Goal: Information Seeking & Learning: Learn about a topic

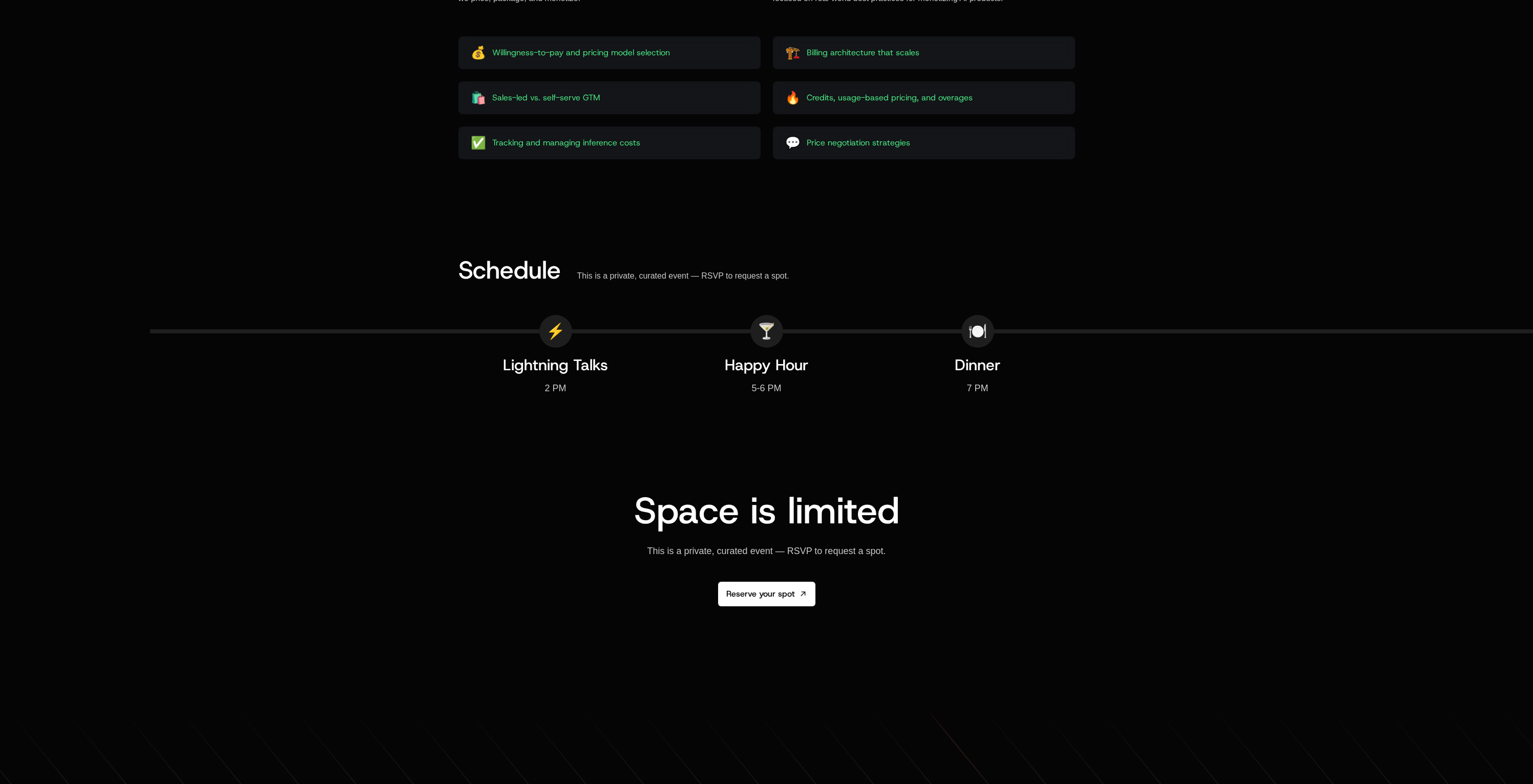
scroll to position [1676, 0]
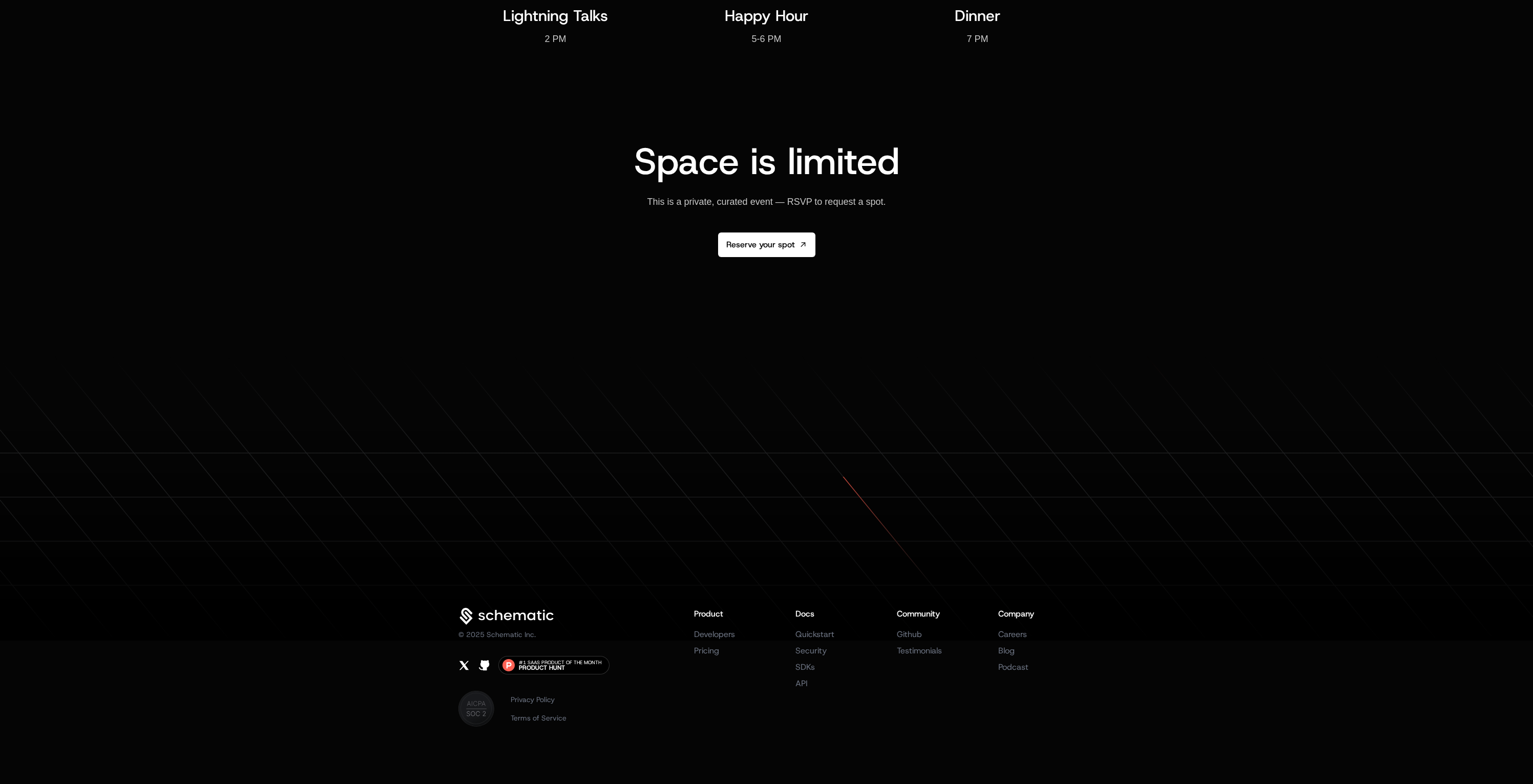
click at [525, 615] on icon at bounding box center [508, 617] width 100 height 18
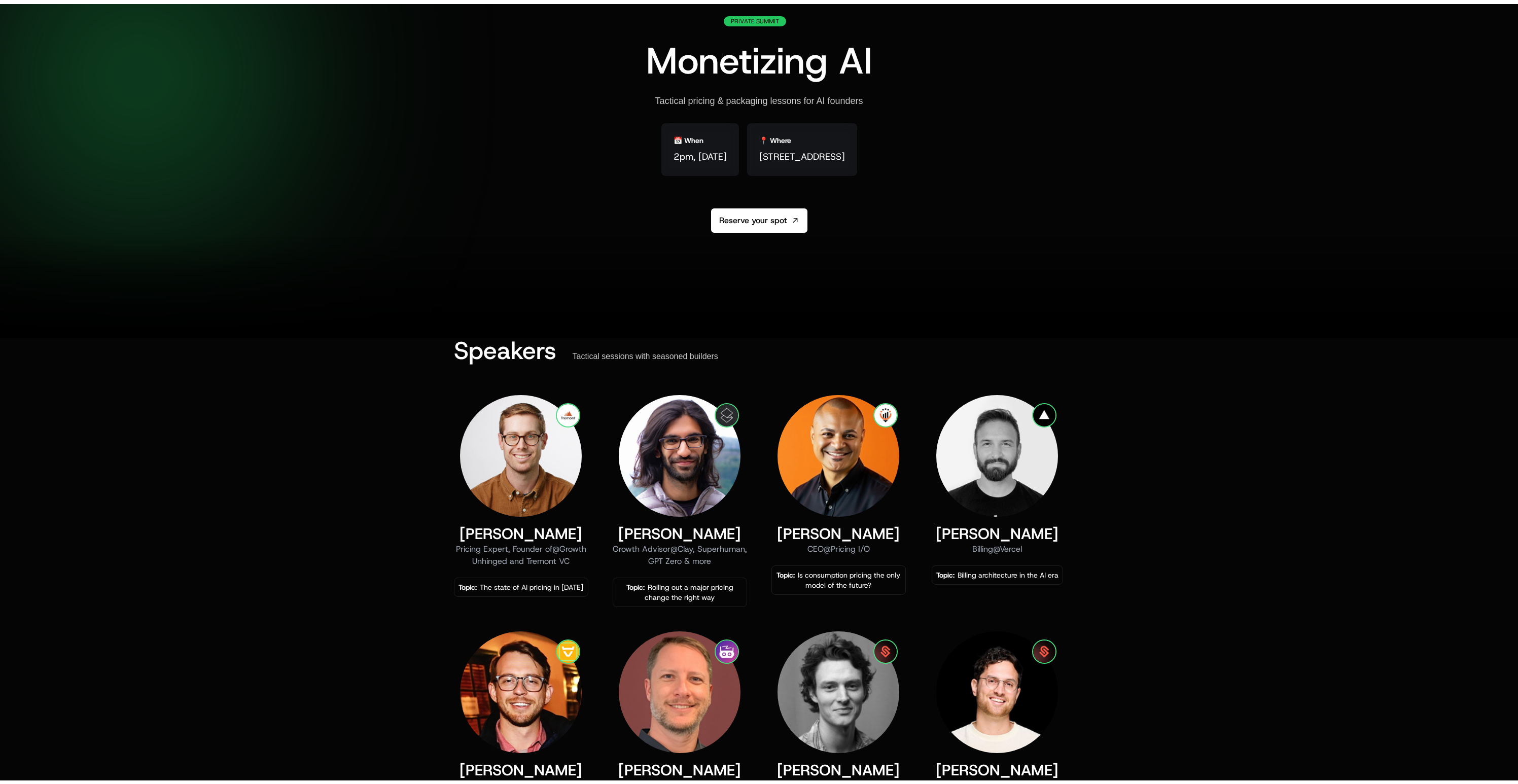
scroll to position [0, 0]
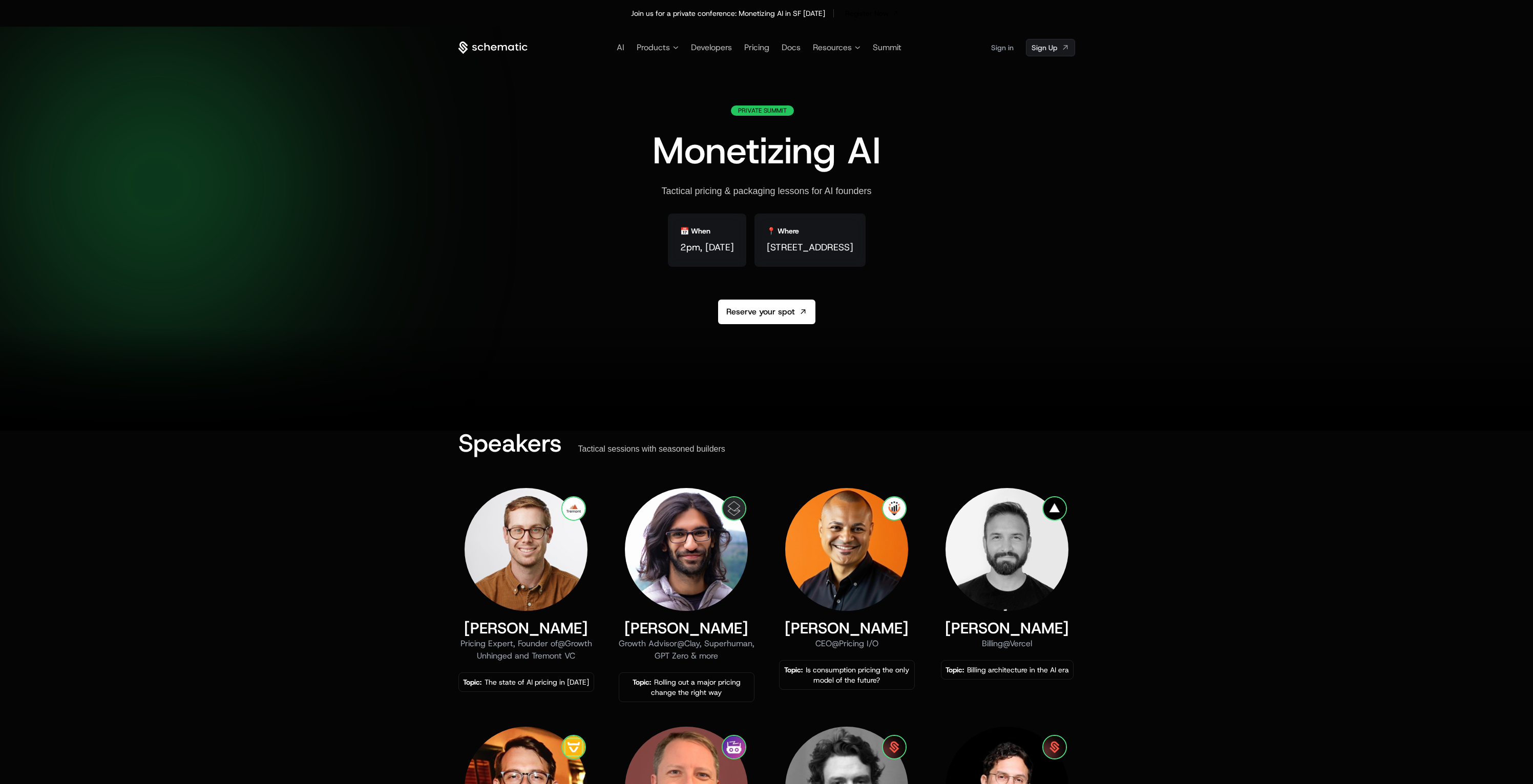
click at [509, 40] on div "AI Products Developers Pricing Docs Resources Summit Sign in Sign Up" at bounding box center [767, 47] width 617 height 17
click at [513, 44] on icon at bounding box center [510, 47] width 5 height 5
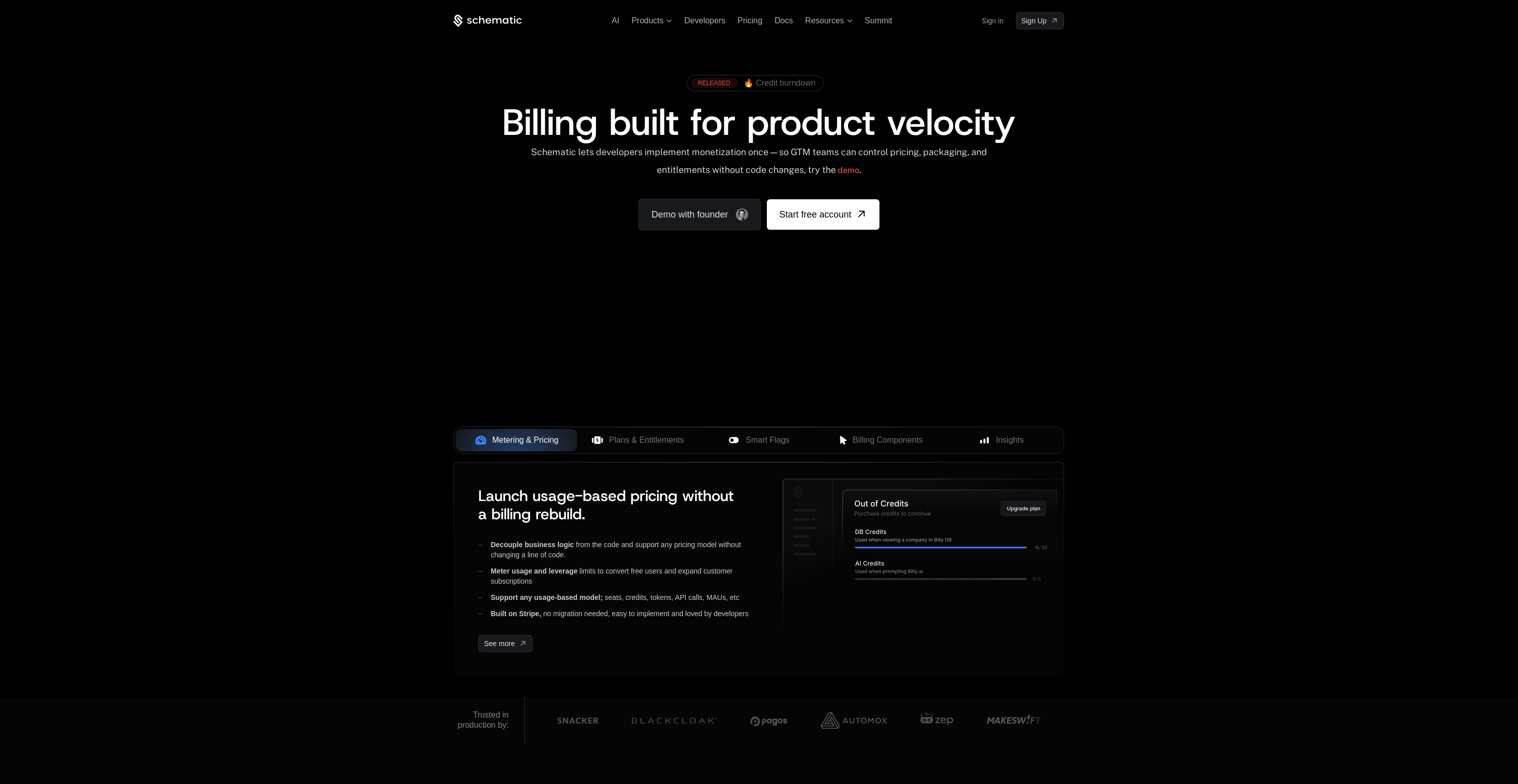
click at [793, 87] on span "🔥 Credit burndown" at bounding box center [779, 83] width 72 height 9
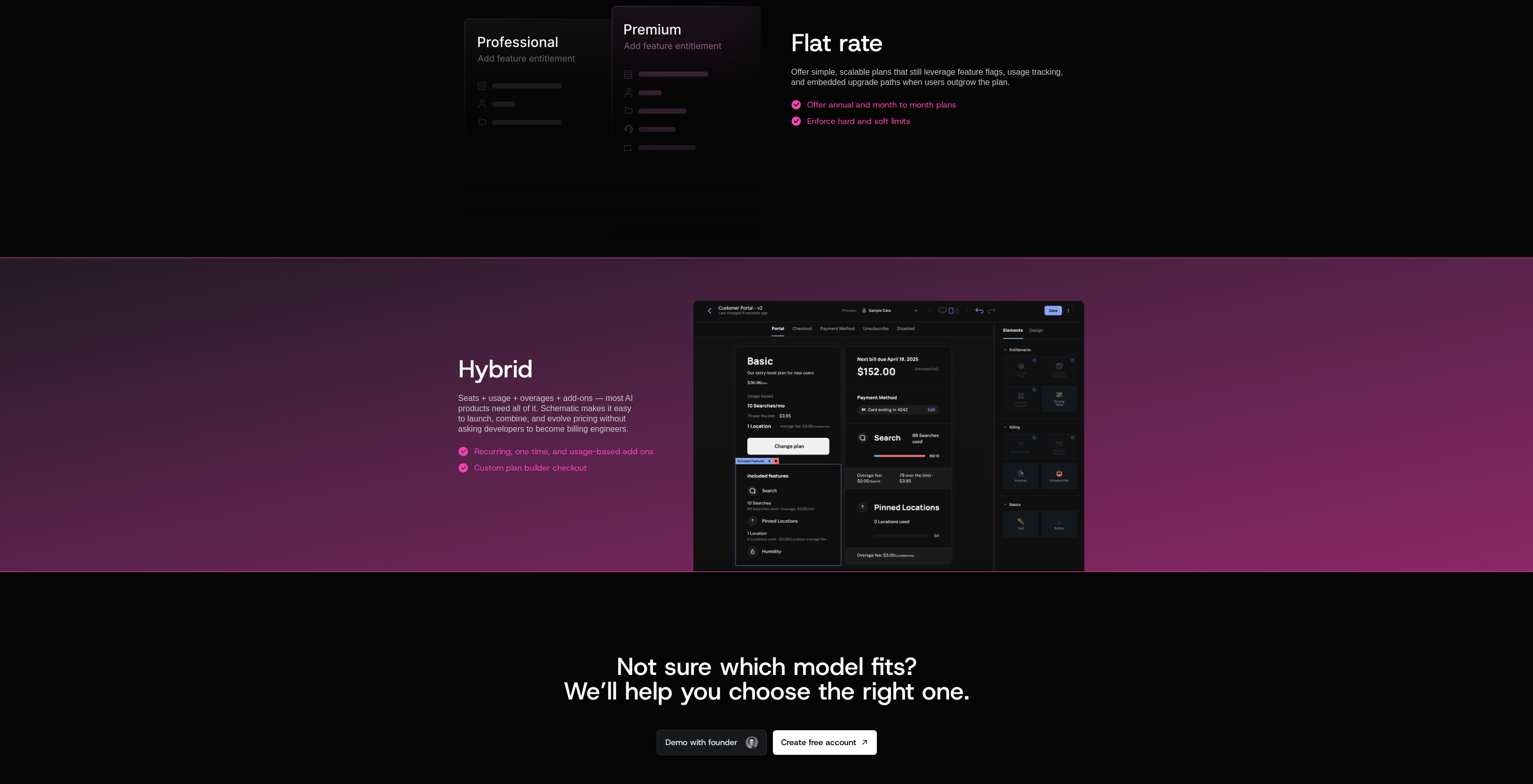
scroll to position [1660, 0]
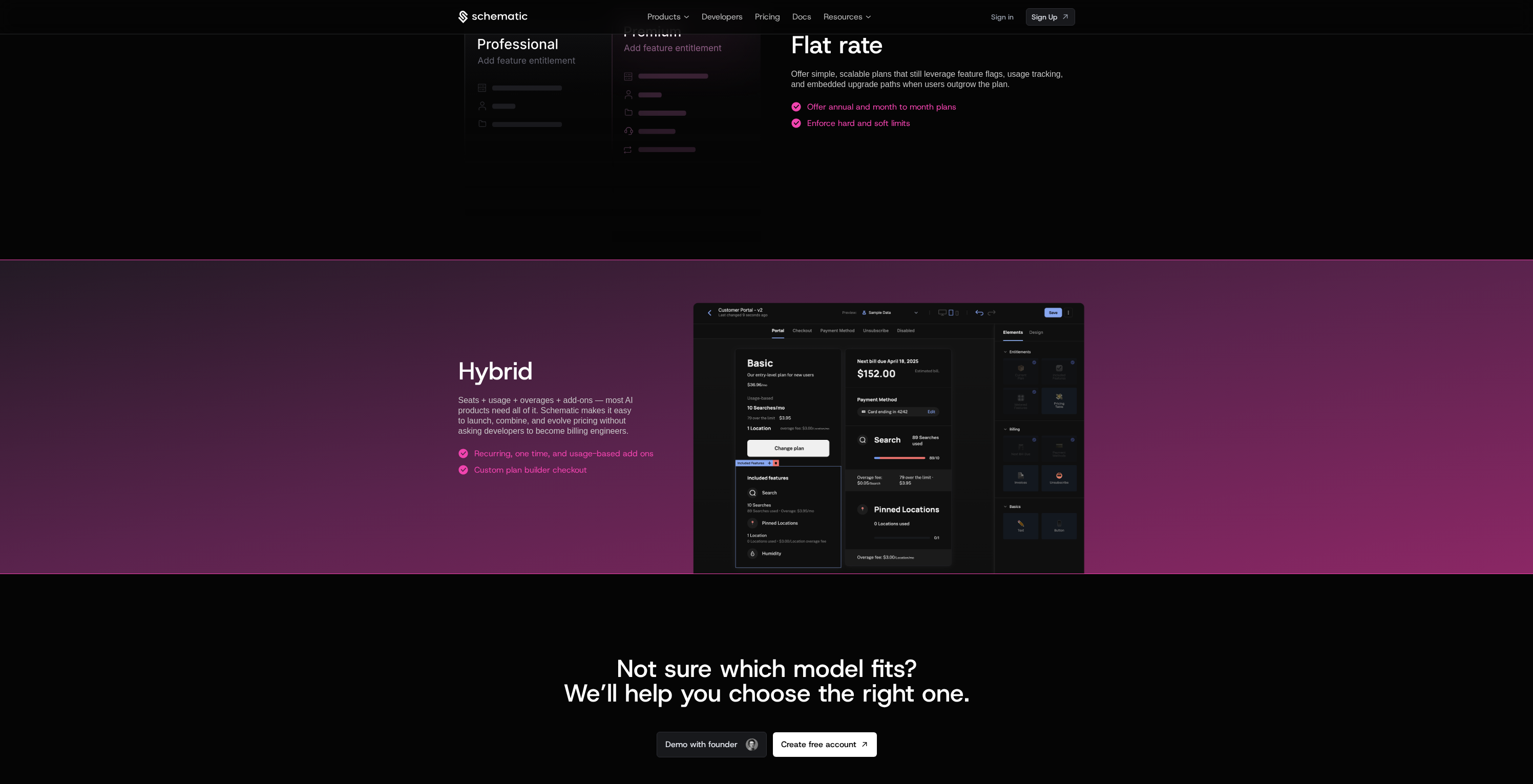
click at [723, 529] on img at bounding box center [888, 441] width 391 height 277
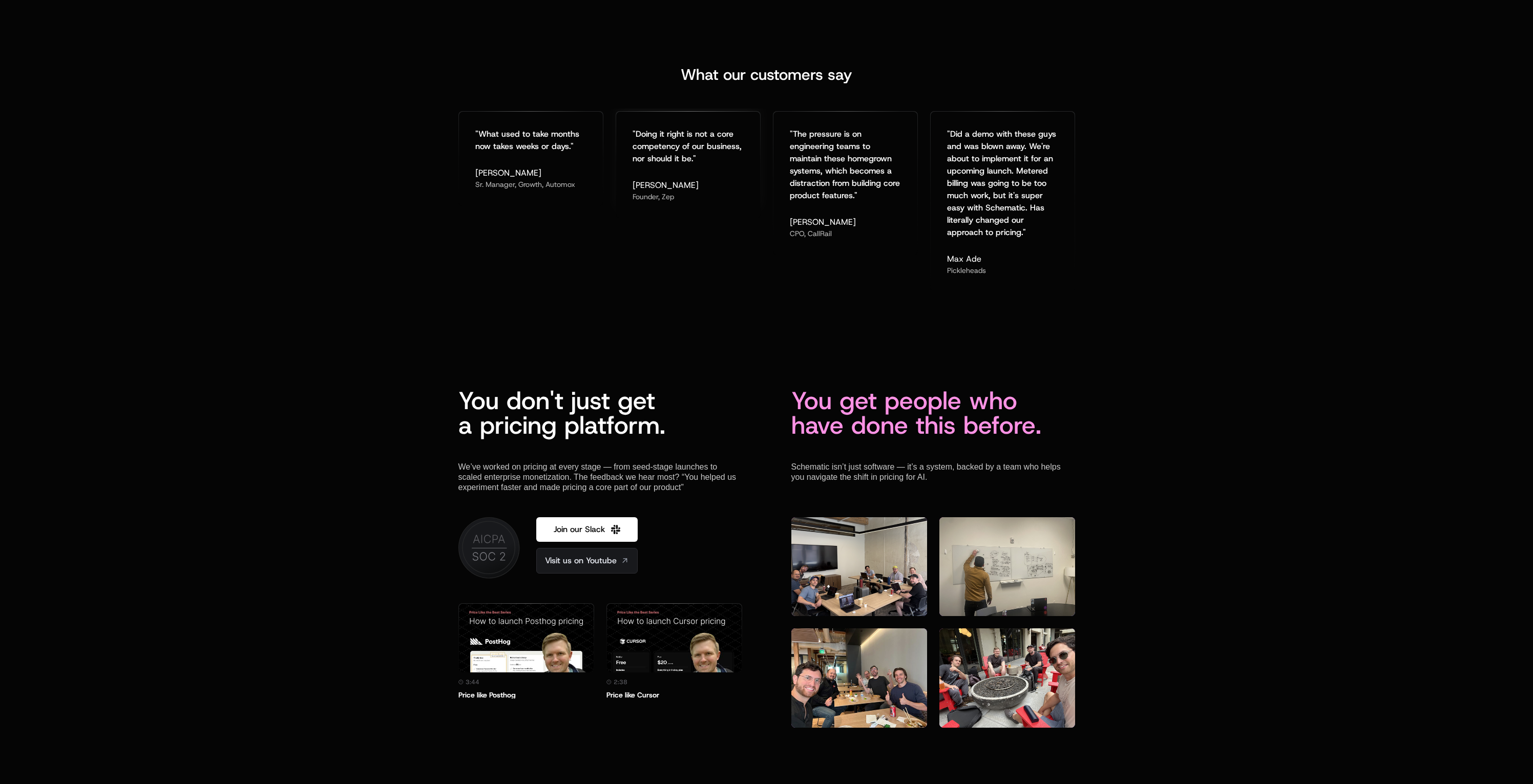
scroll to position [2456, 0]
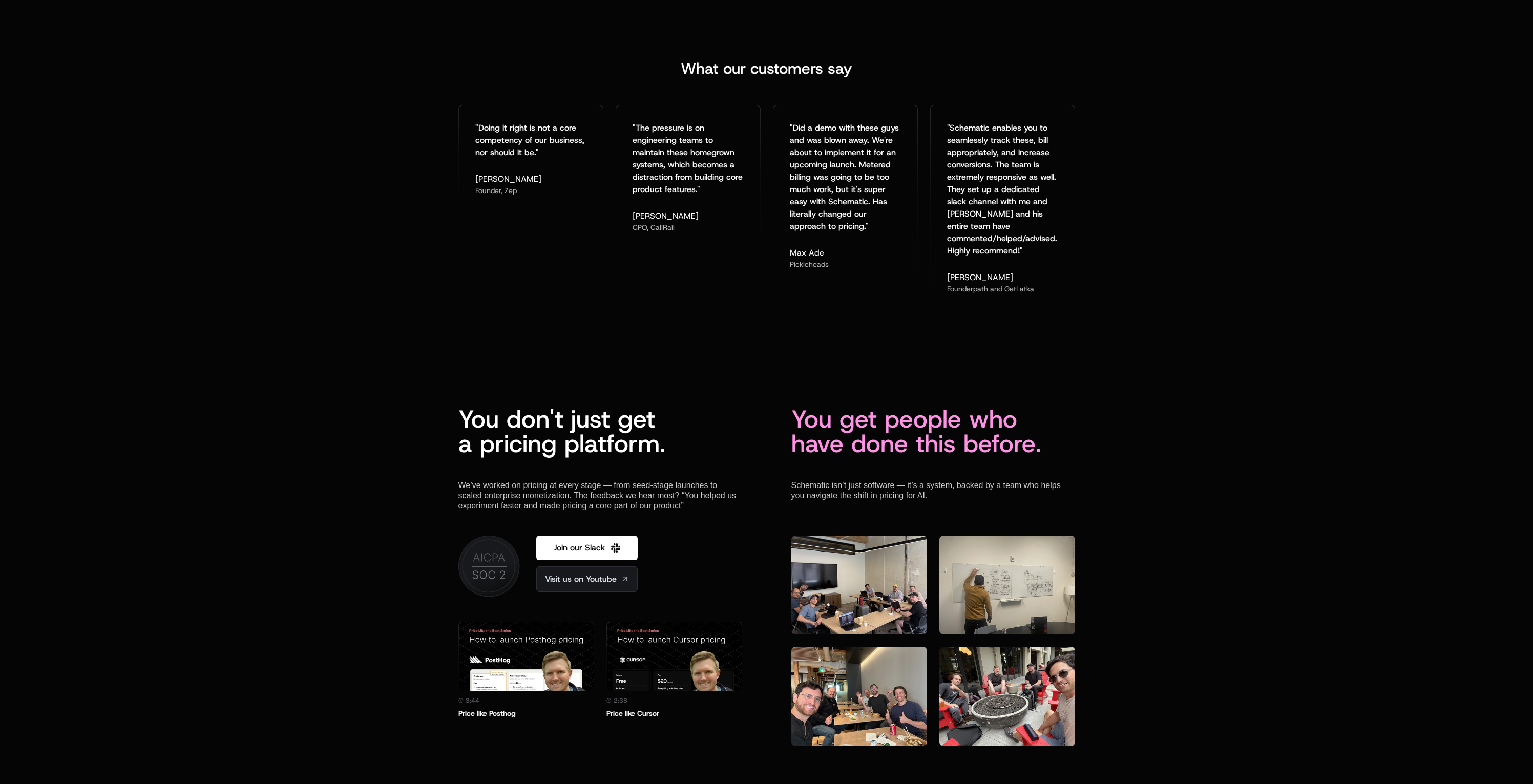
click at [907, 730] on img at bounding box center [859, 697] width 135 height 100
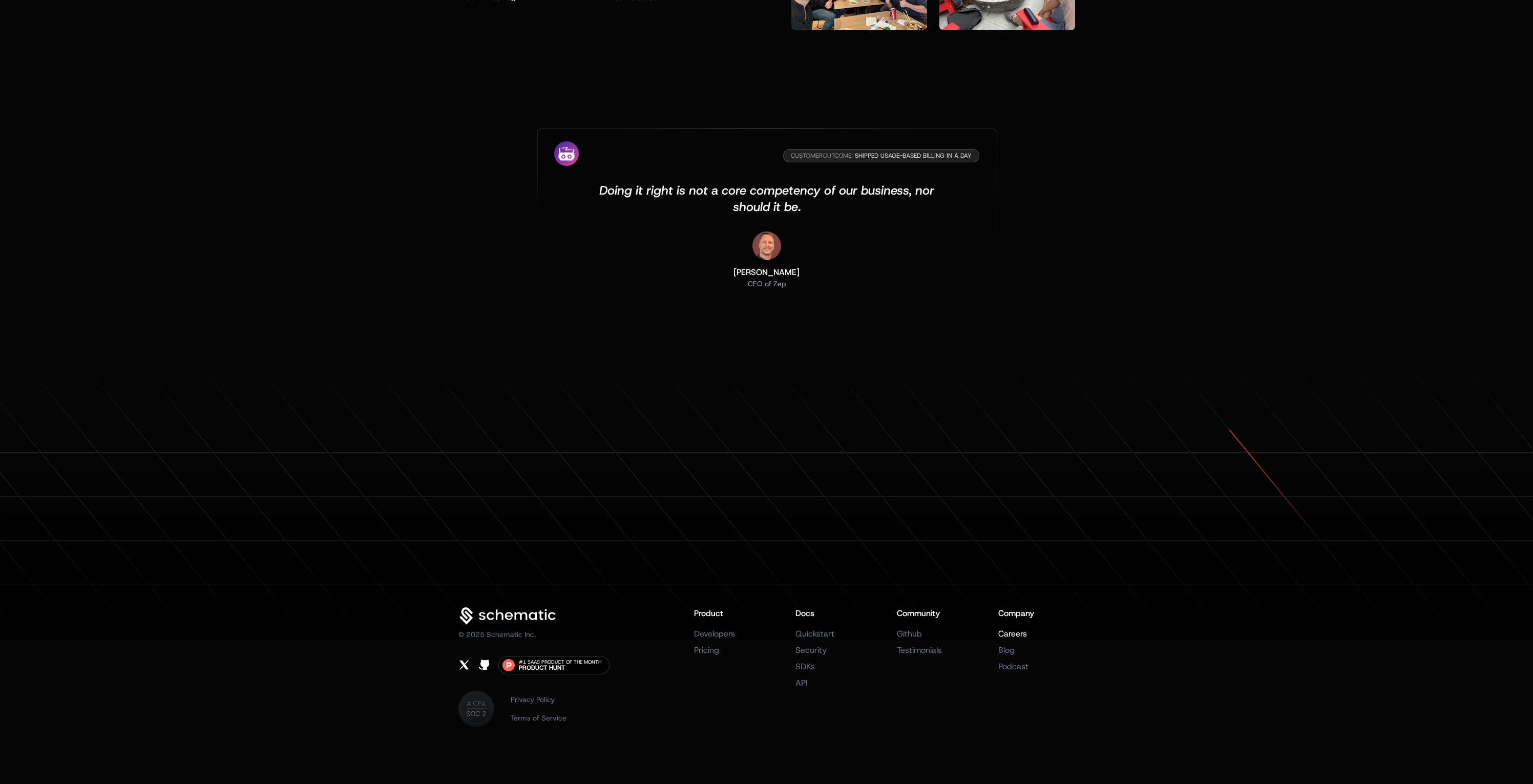
click at [1002, 634] on link "Careers" at bounding box center [1012, 634] width 29 height 11
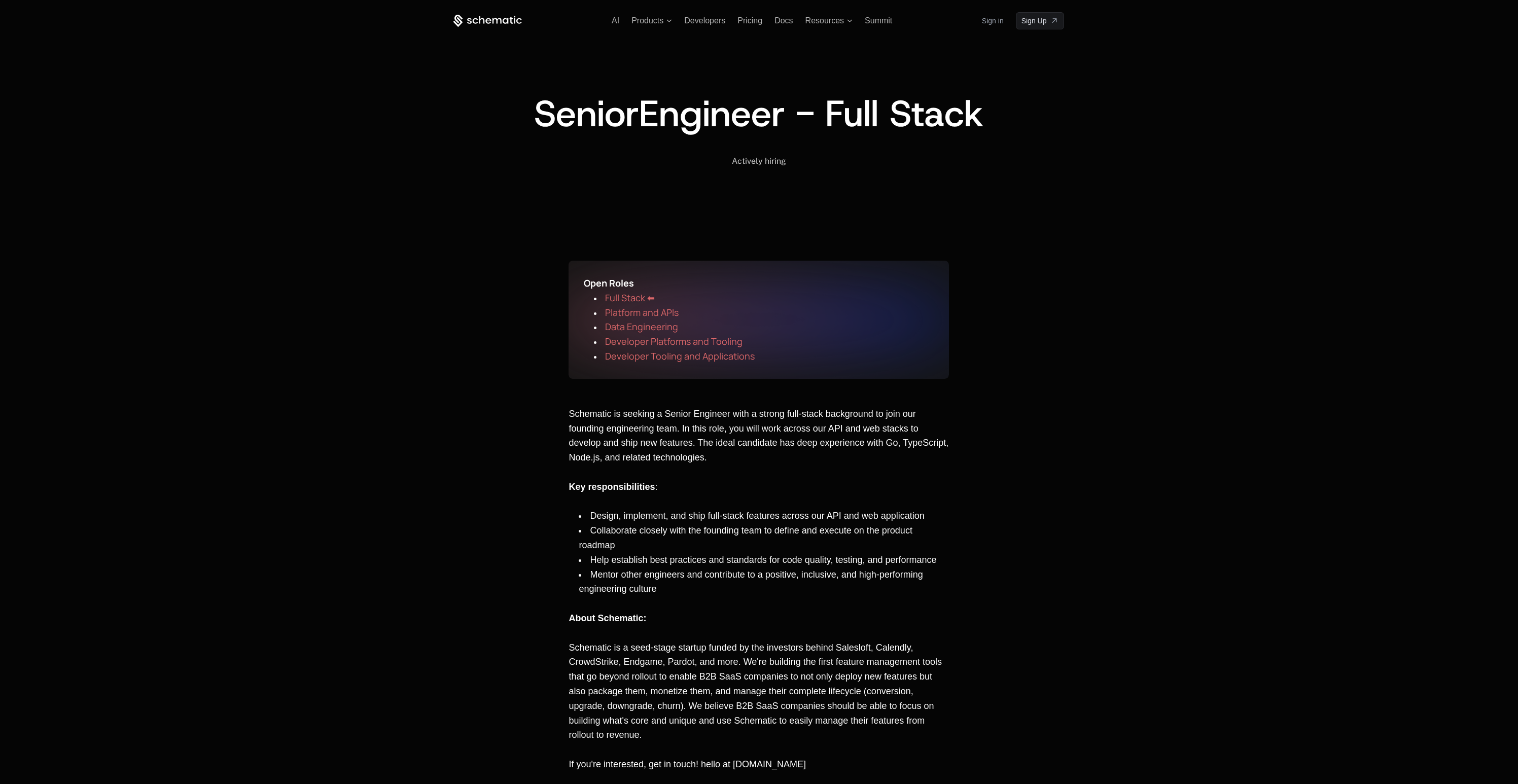
click at [648, 325] on span "Data Engineering" at bounding box center [641, 327] width 73 height 12
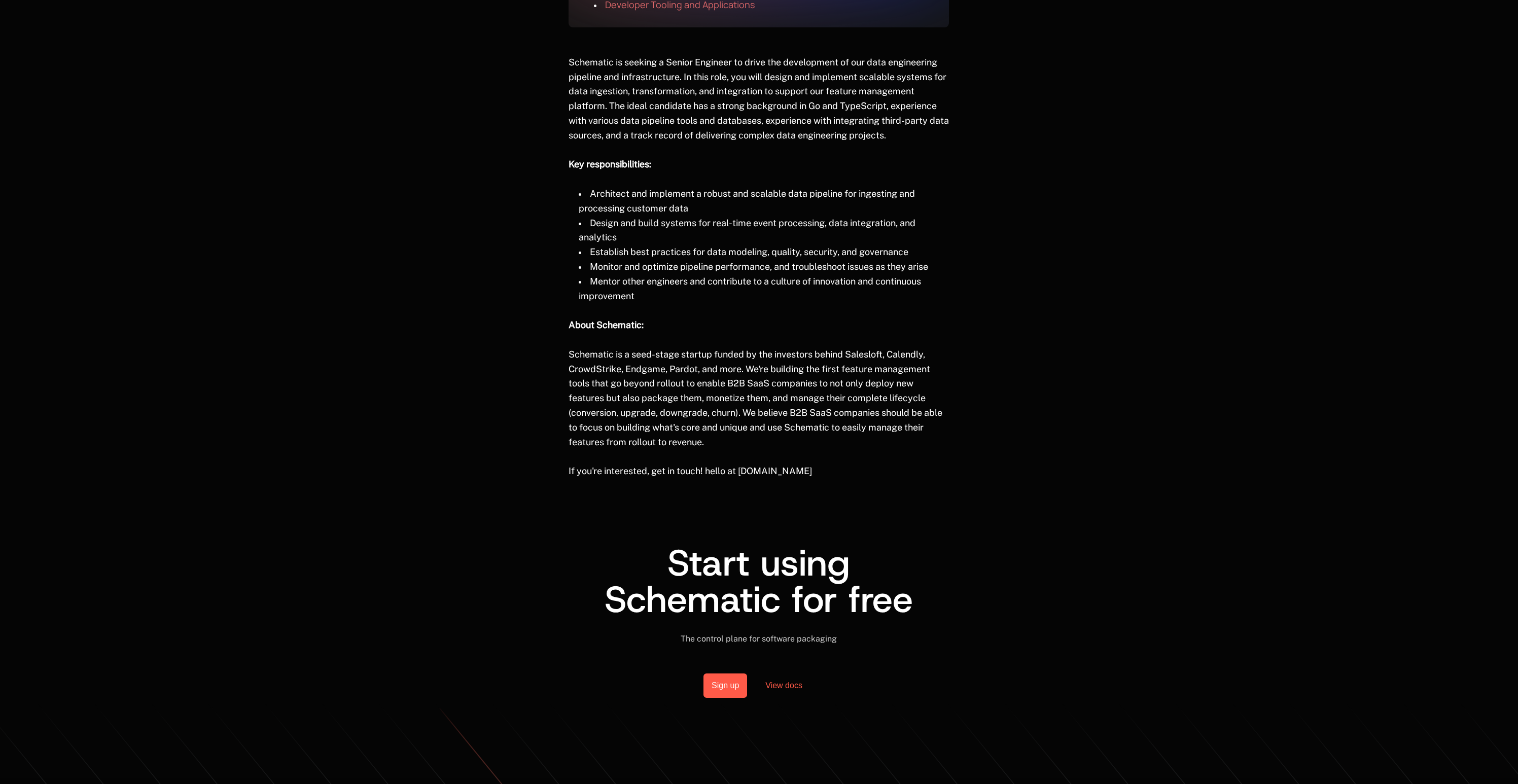
scroll to position [732, 0]
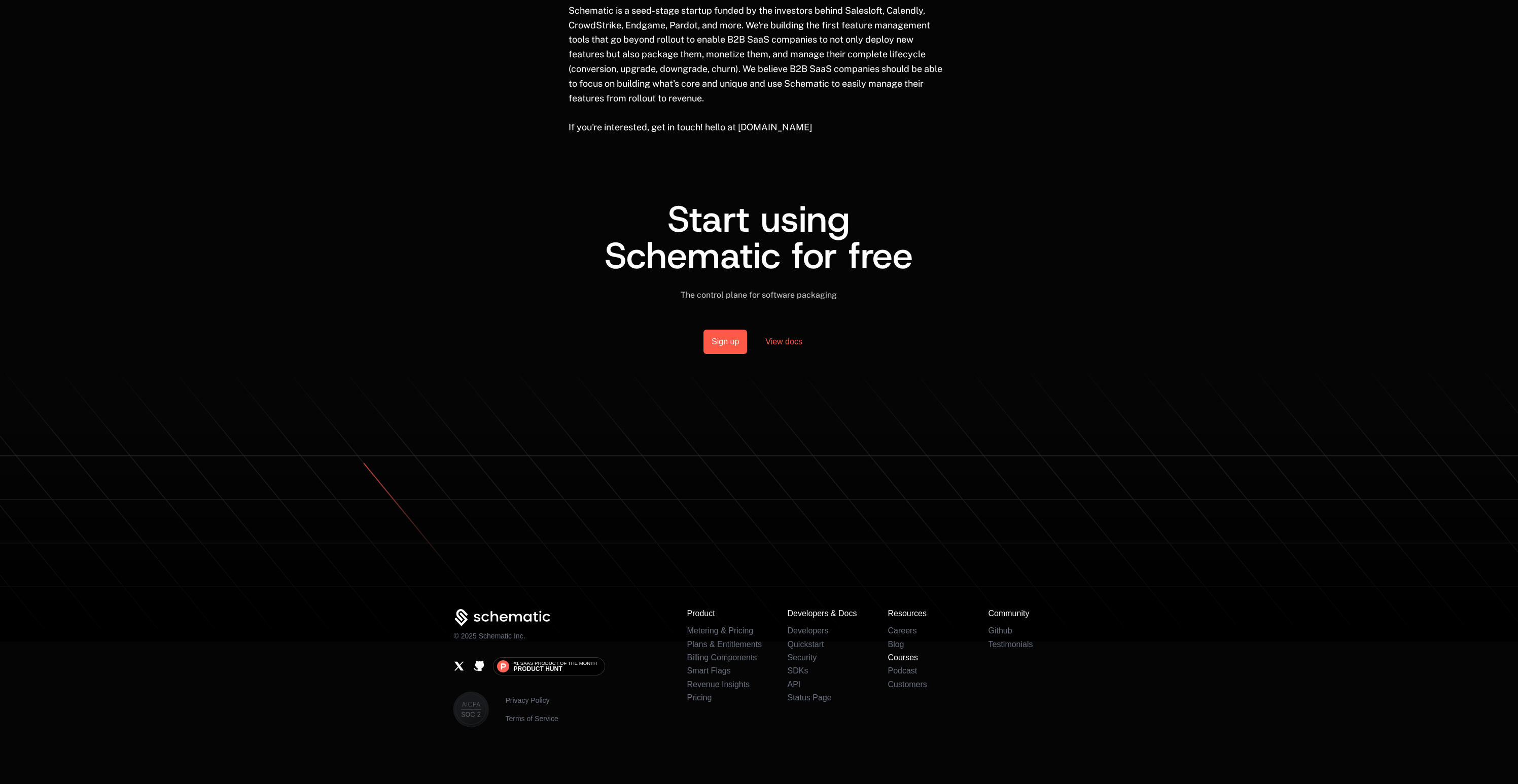
click at [906, 656] on link "Courses" at bounding box center [902, 657] width 30 height 8
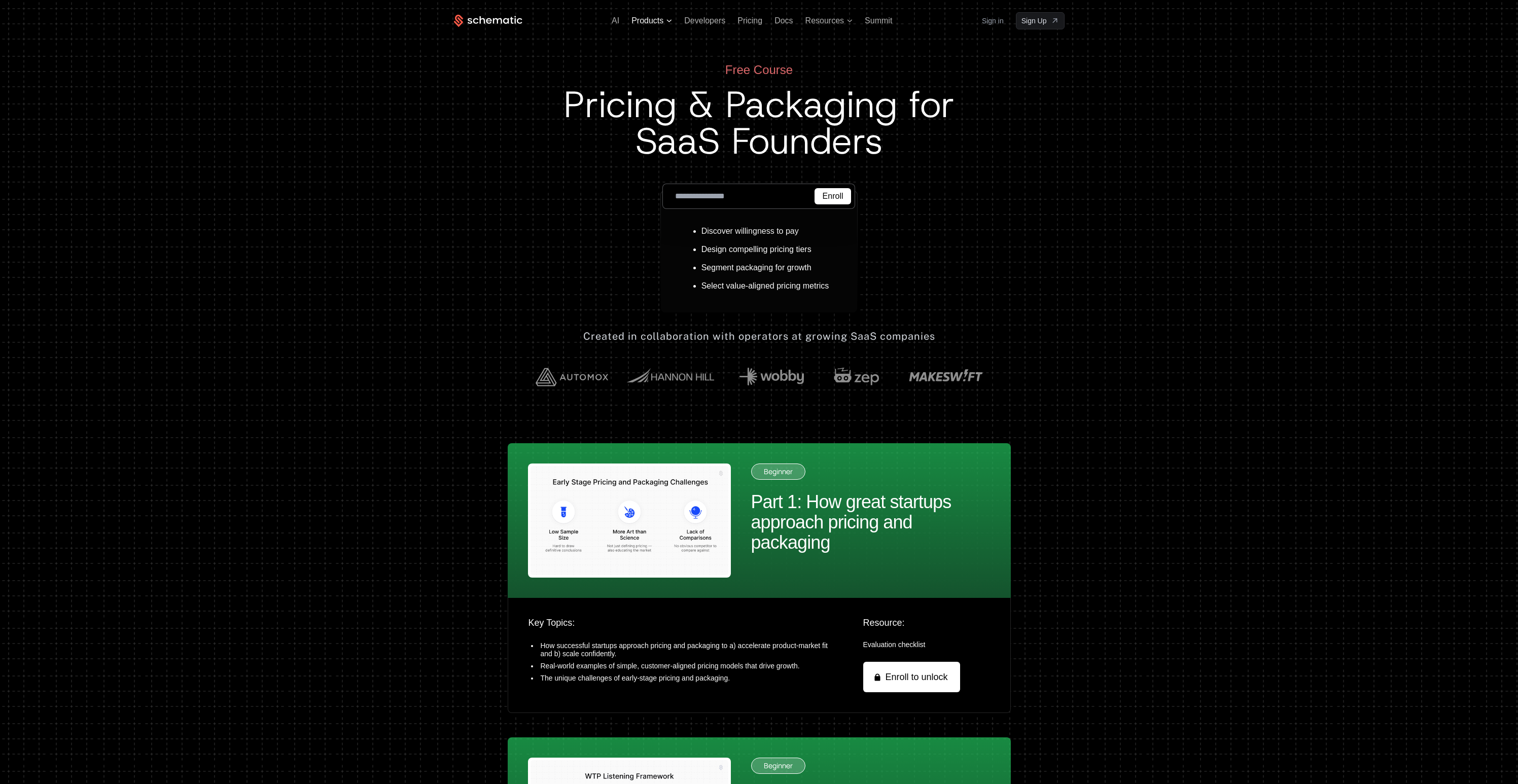
click at [648, 23] on span "Products" at bounding box center [647, 21] width 32 height 12
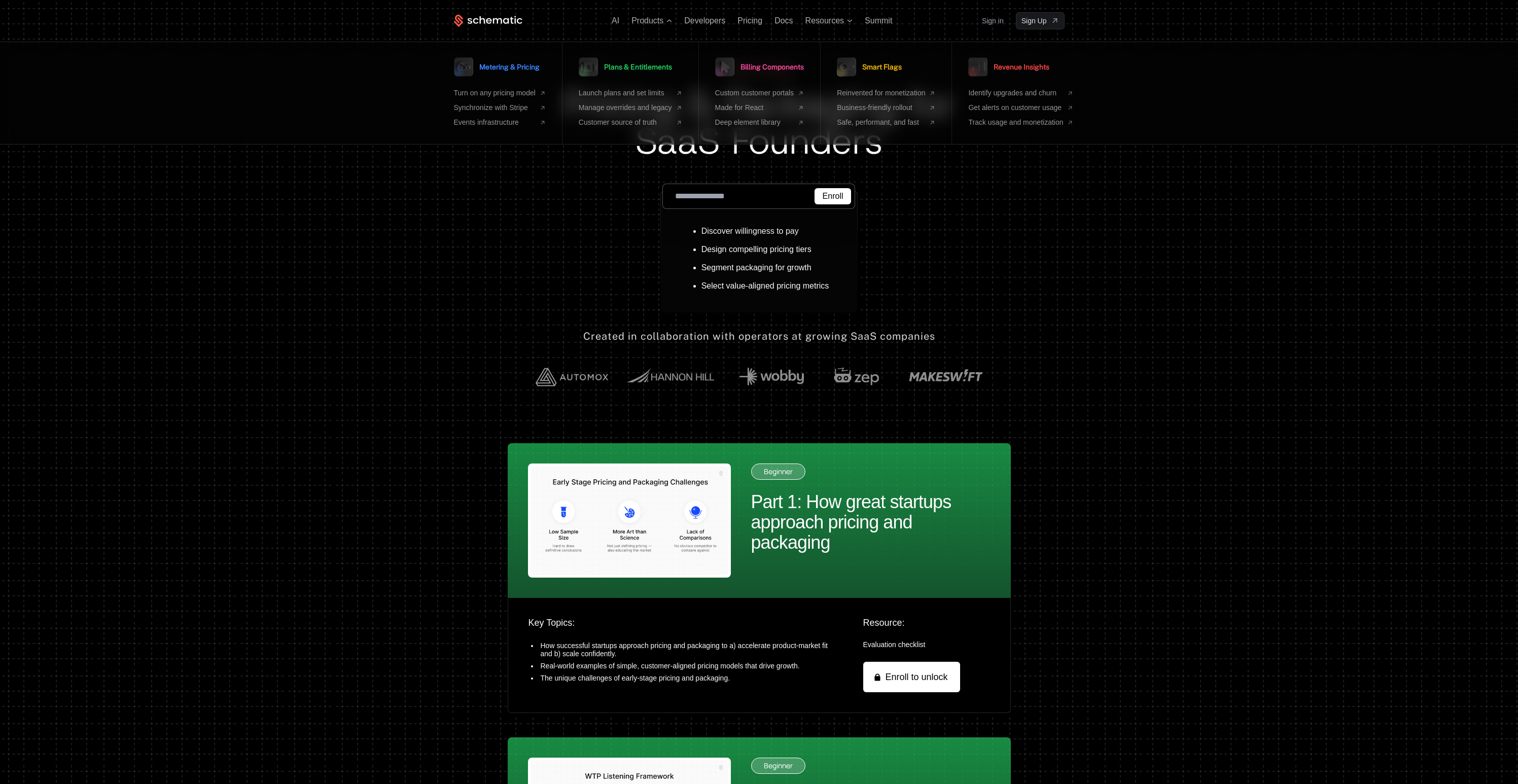
click at [504, 31] on div "AI Products Metering & Pricing Turn on any pricing model Synchronize with Strip…" at bounding box center [759, 31] width 659 height 62
click at [505, 23] on icon at bounding box center [505, 20] width 5 height 5
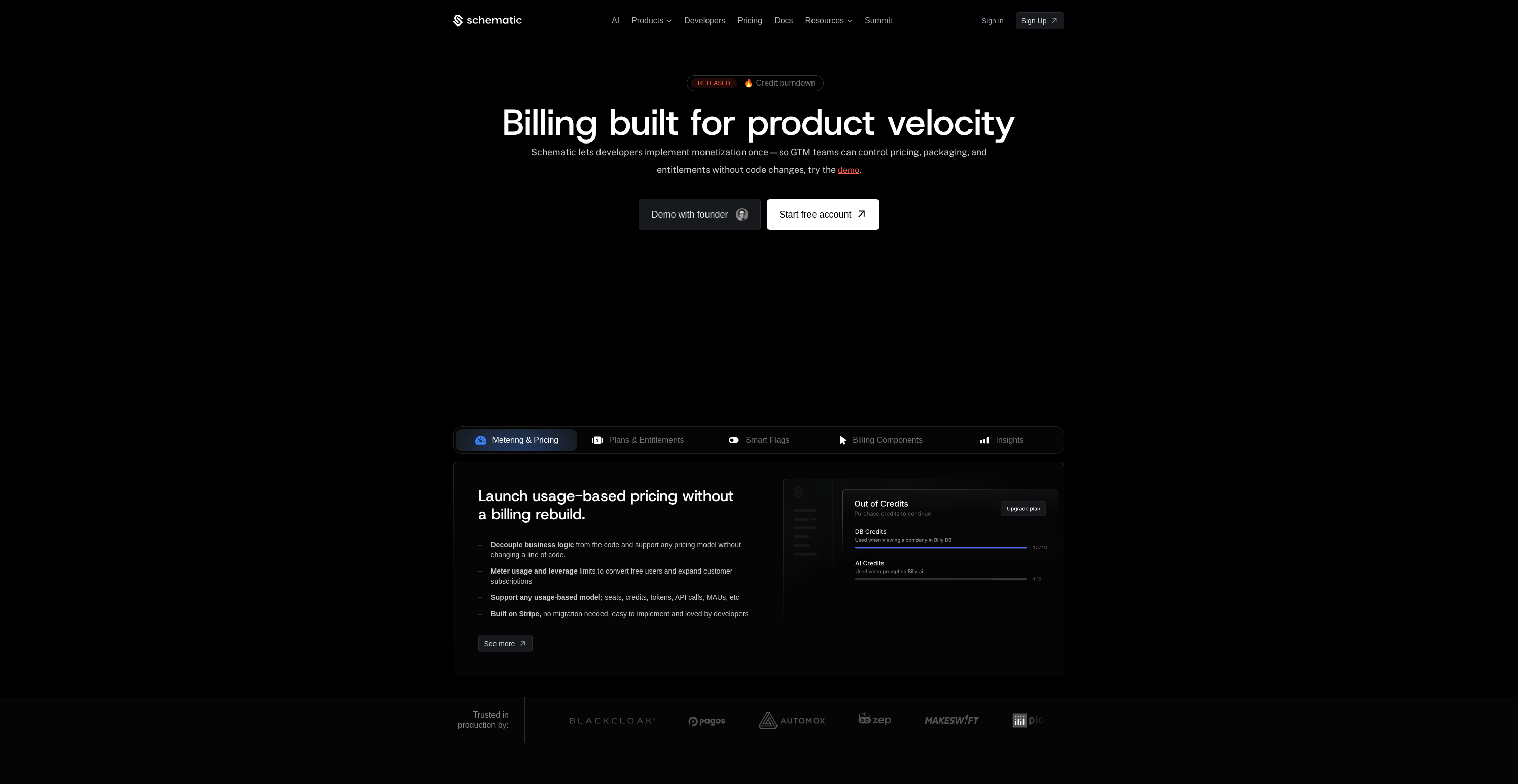
click at [859, 176] on link "demo" at bounding box center [849, 170] width 22 height 25
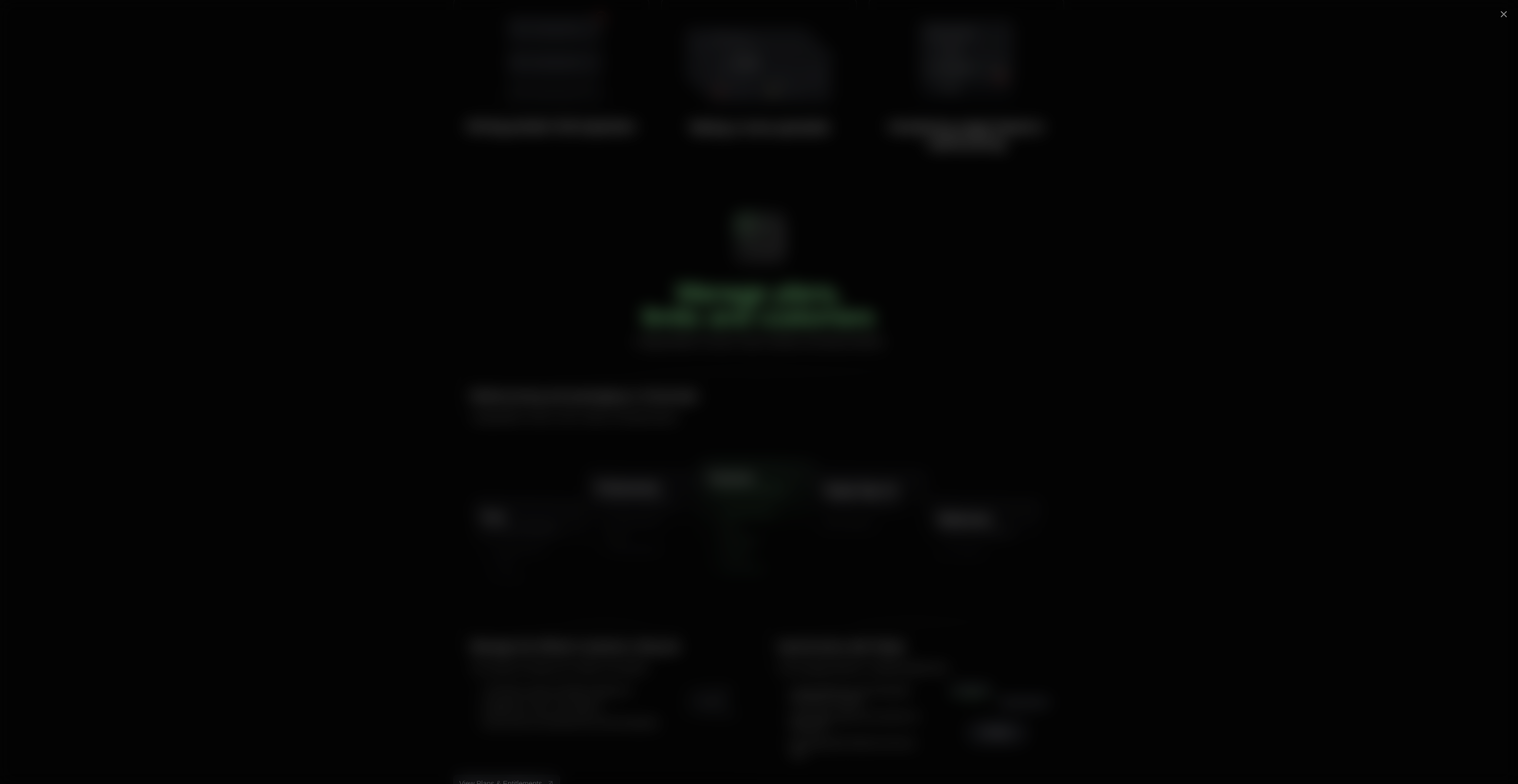
scroll to position [2505, 0]
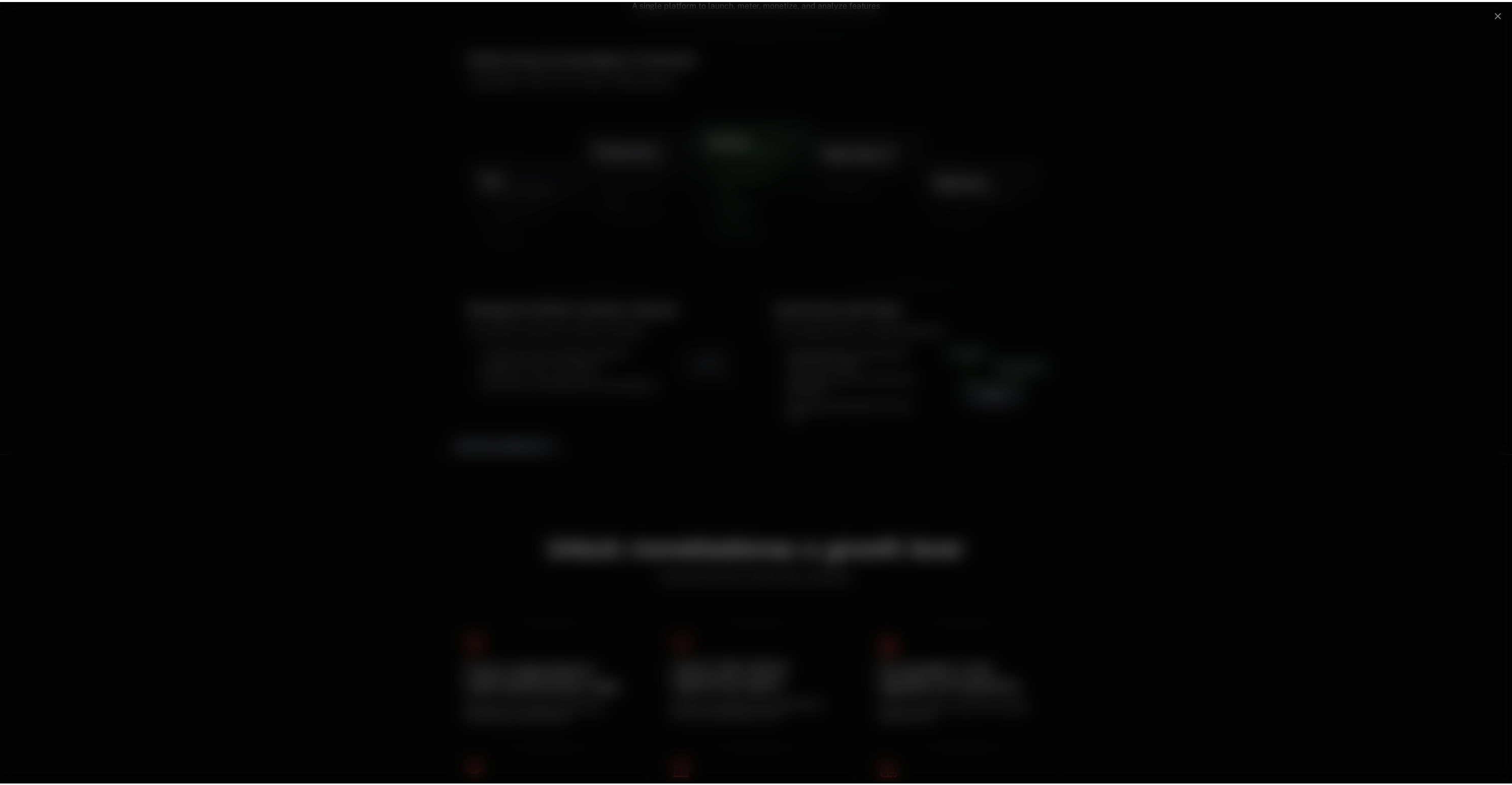
scroll to position [2509, 0]
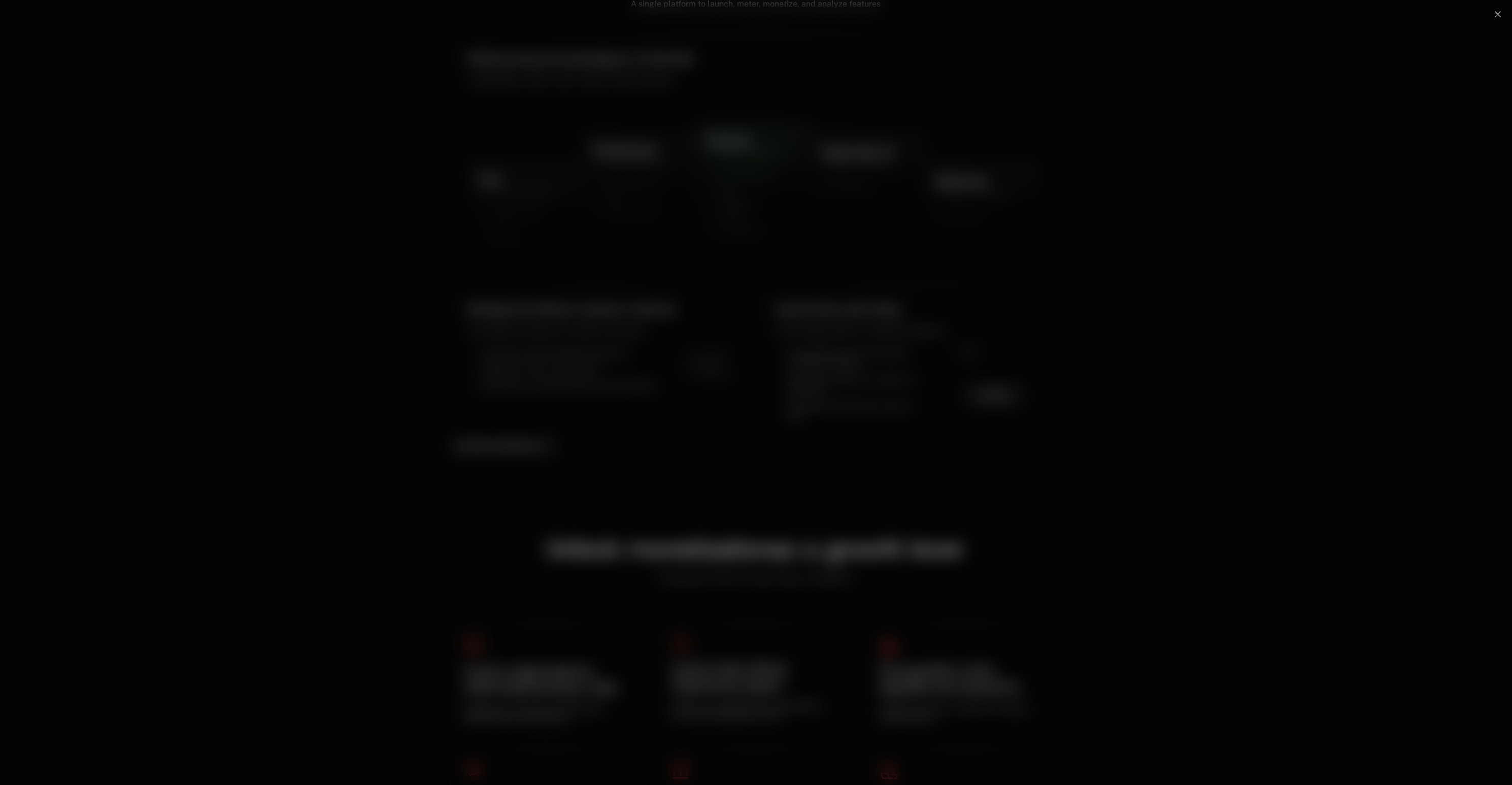
click at [139, 130] on div at bounding box center [756, 392] width 1512 height 785
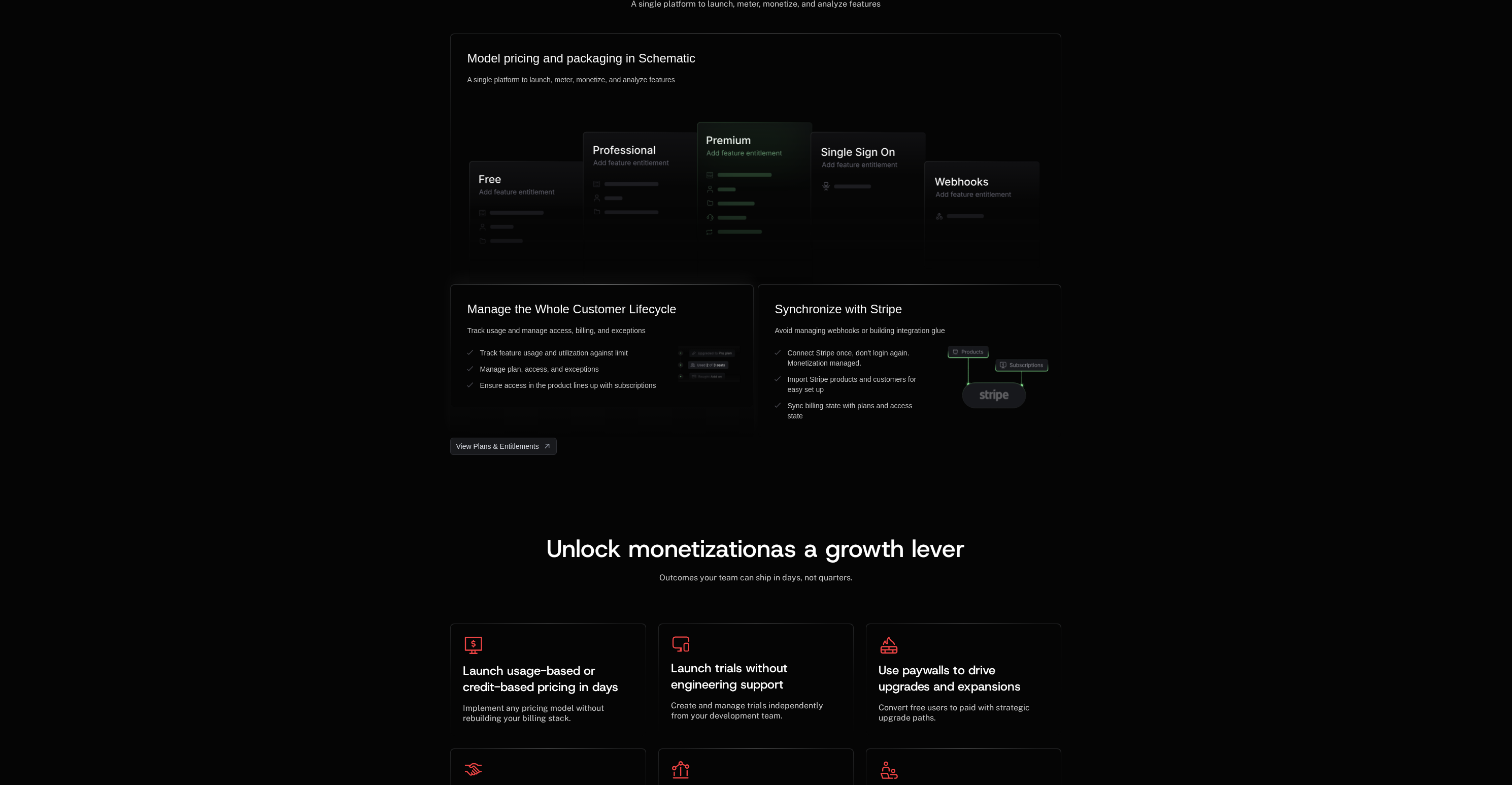
scroll to position [2339, 0]
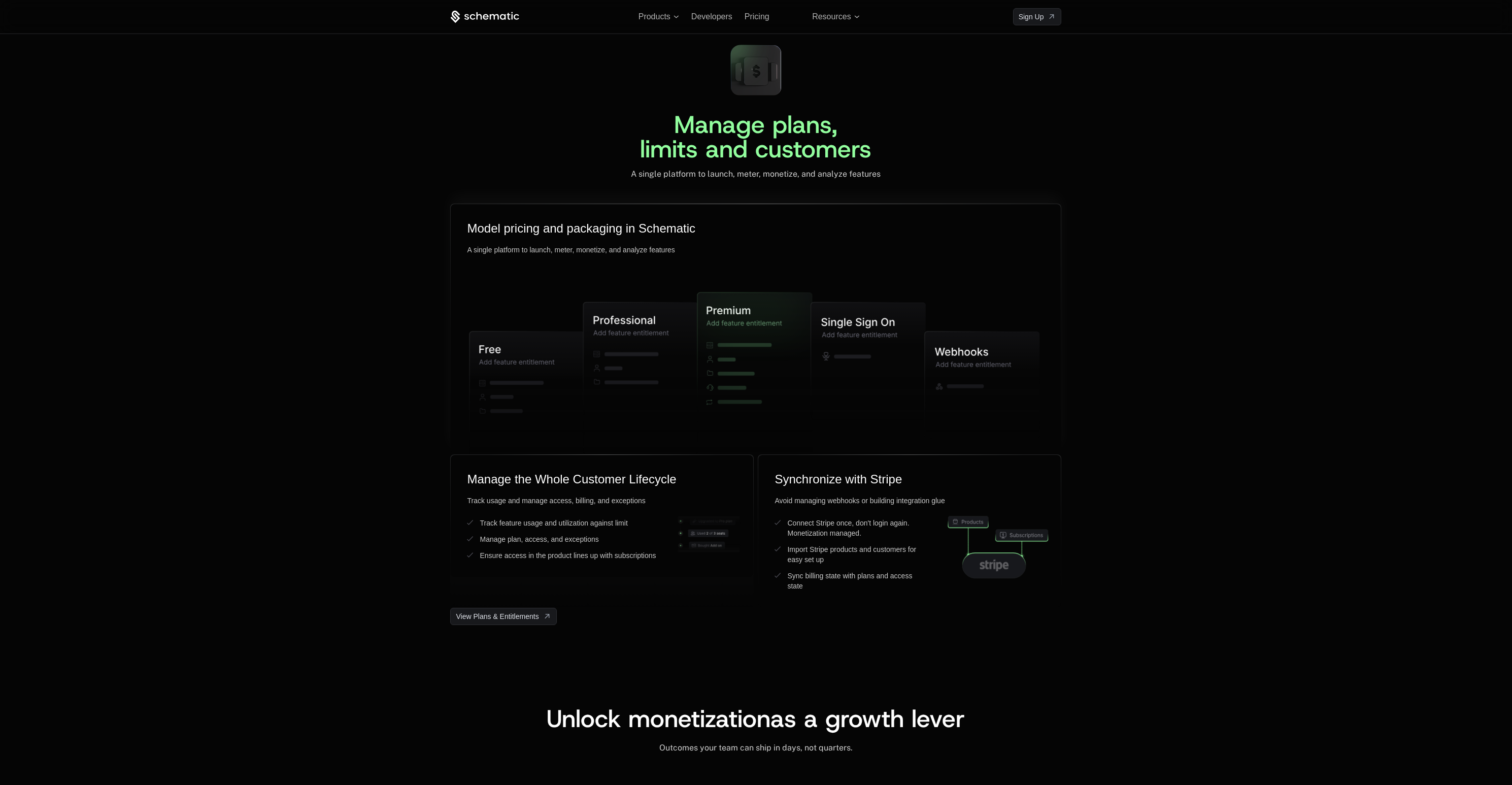
click at [599, 385] on icon at bounding box center [641, 377] width 115 height 151
click at [755, 369] on icon at bounding box center [752, 376] width 107 height 165
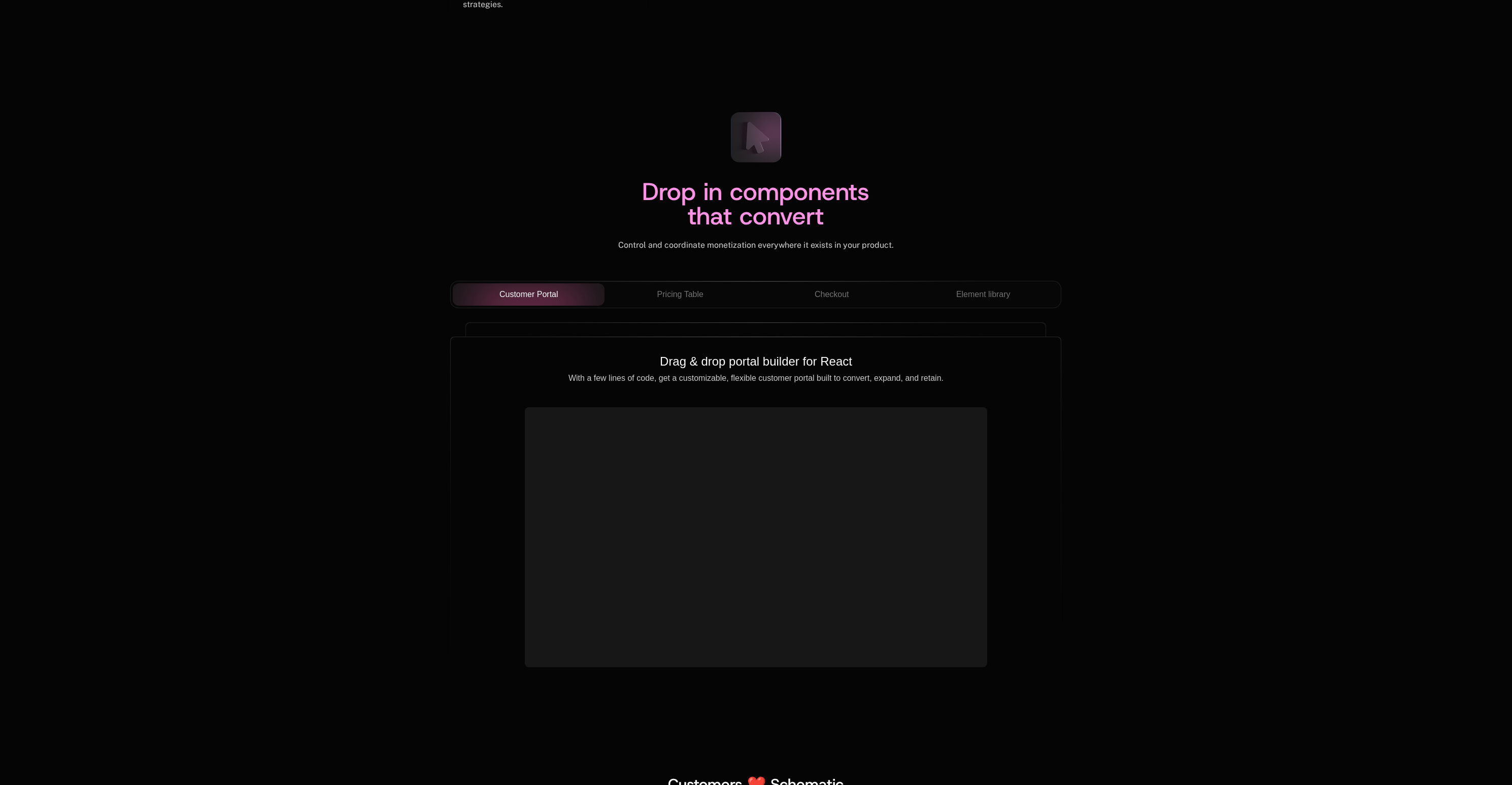
scroll to position [3448, 0]
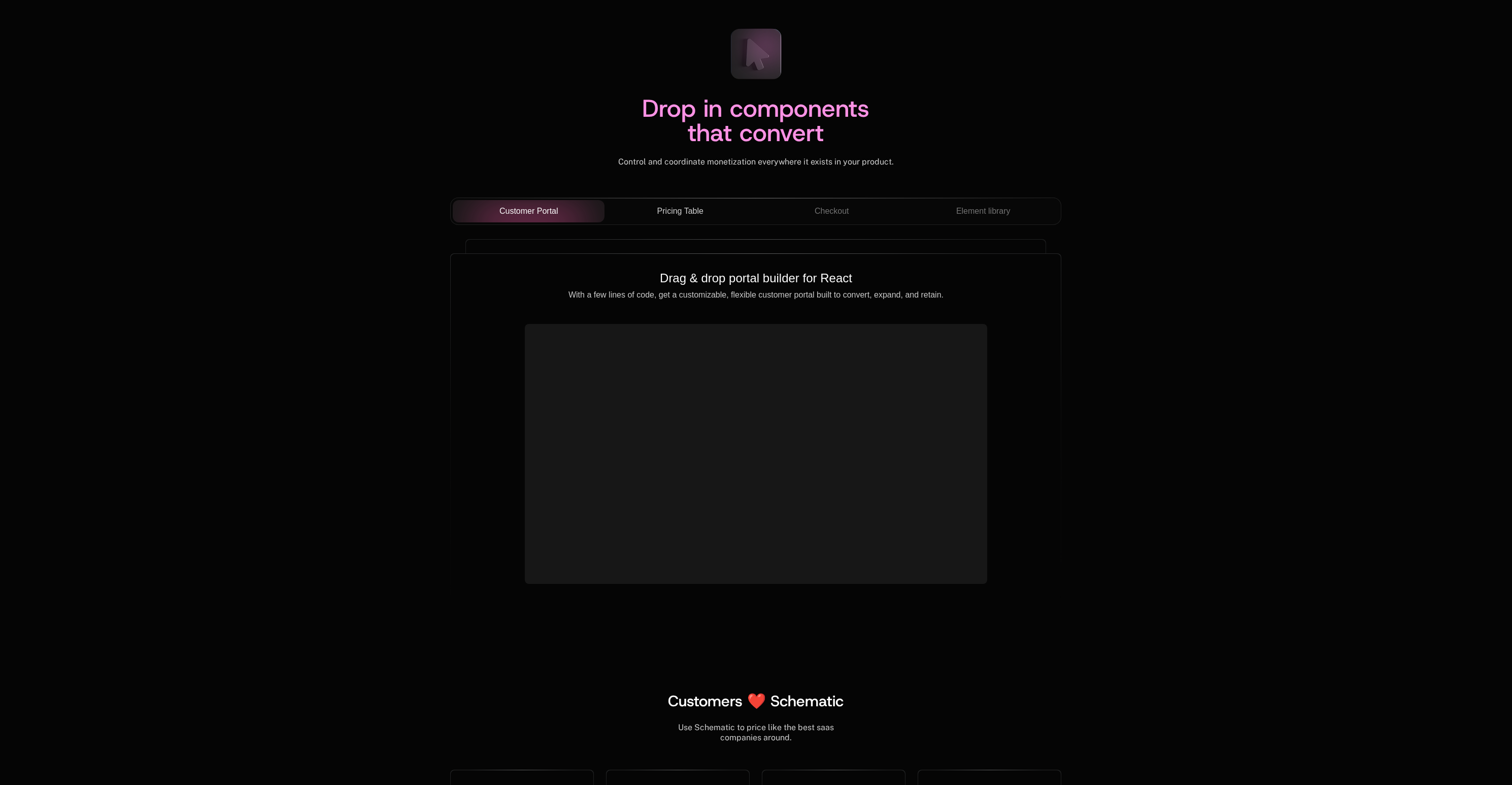
click at [611, 211] on button "Pricing Table" at bounding box center [680, 211] width 152 height 22
click at [854, 214] on div "Checkout" at bounding box center [832, 211] width 136 height 12
click at [972, 215] on span "Element library" at bounding box center [983, 211] width 54 height 12
click at [759, 215] on button "Checkout" at bounding box center [831, 211] width 152 height 22
click at [632, 216] on div "Pricing Table" at bounding box center [681, 211] width 136 height 12
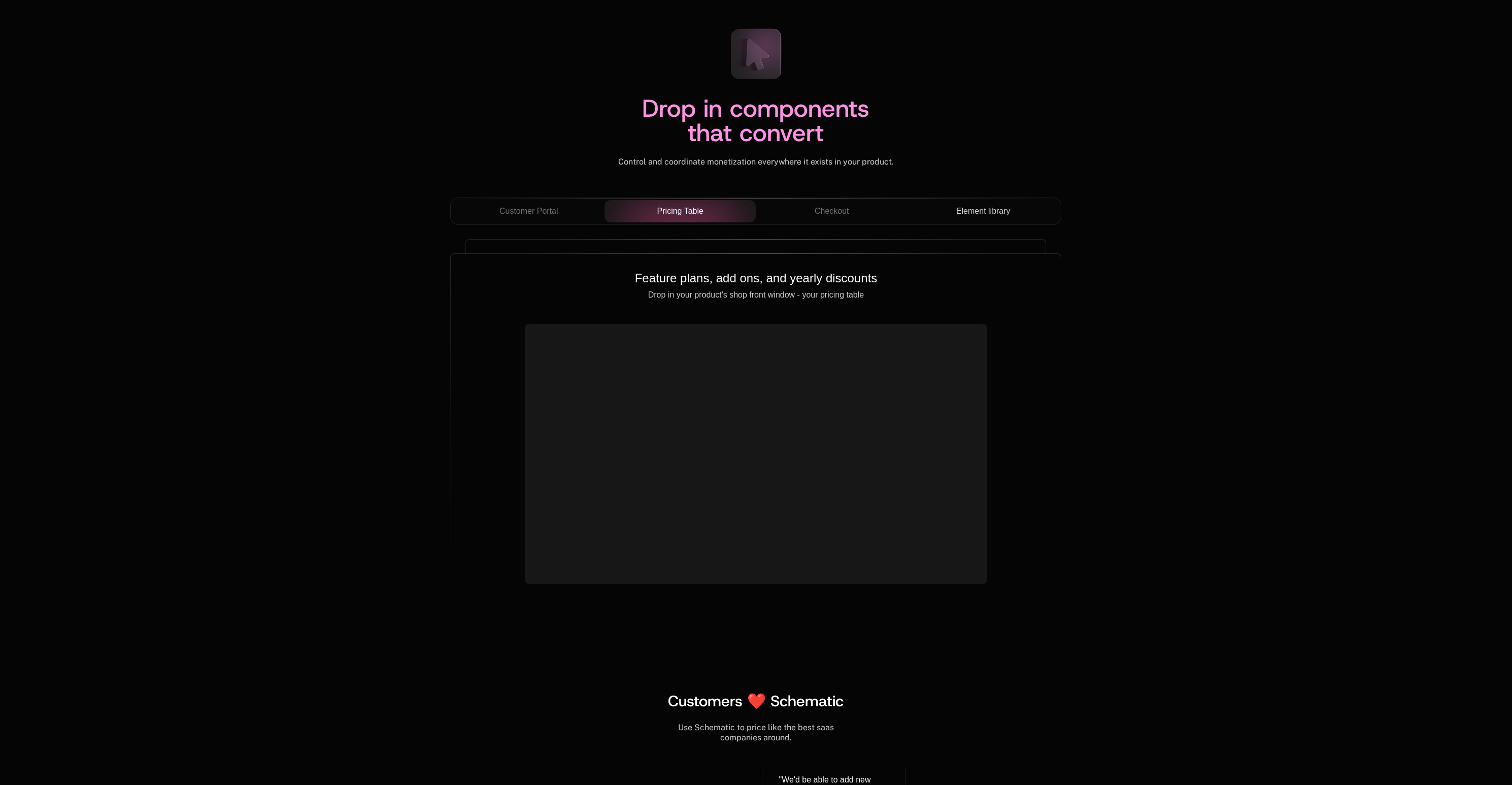
click at [485, 224] on div "Customer Portal Pricing Table Checkout Element library" at bounding box center [756, 211] width 611 height 28
click at [498, 220] on button "Customer Portal" at bounding box center [529, 211] width 152 height 22
click at [638, 216] on div "Pricing Table" at bounding box center [681, 211] width 136 height 12
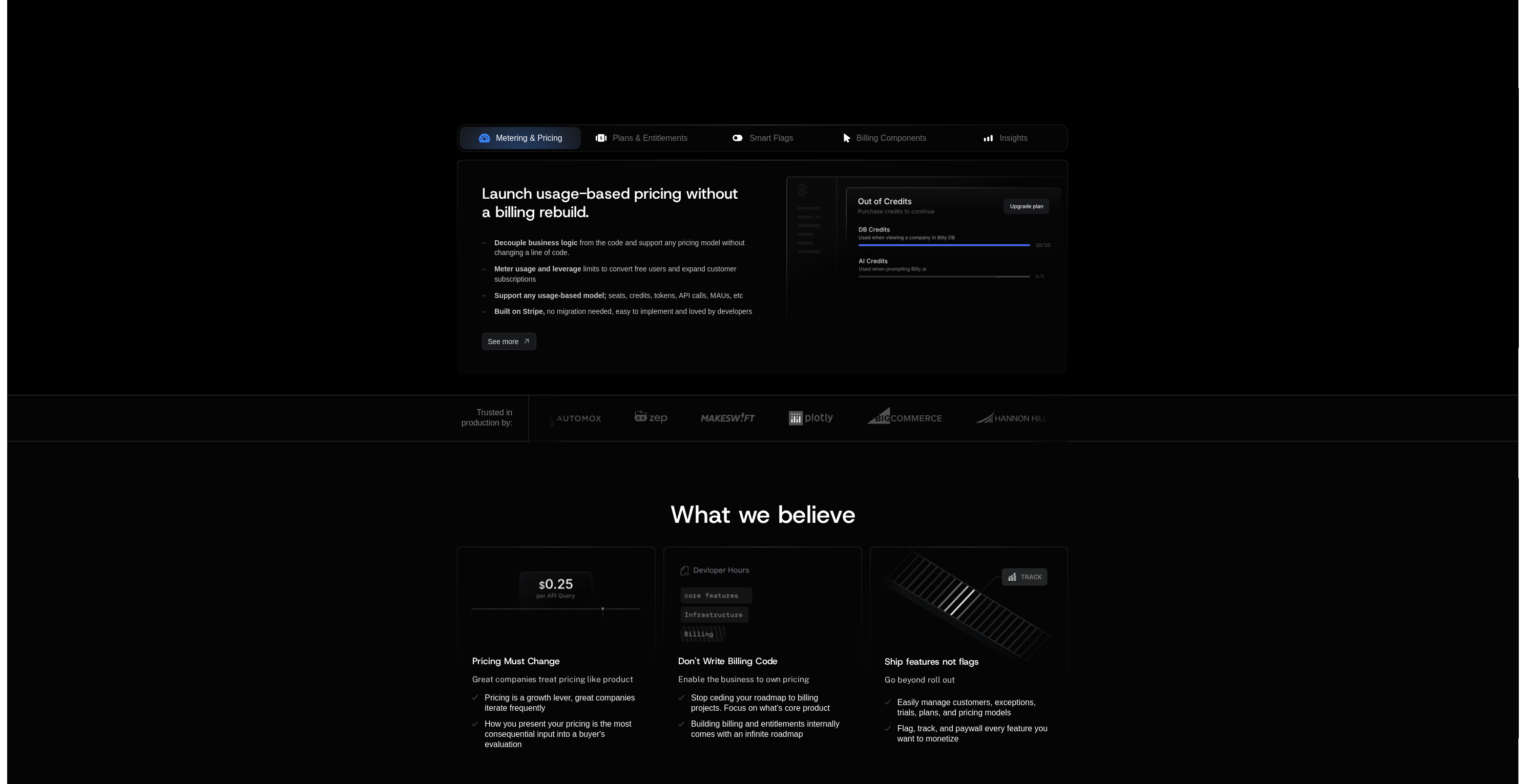
scroll to position [0, 0]
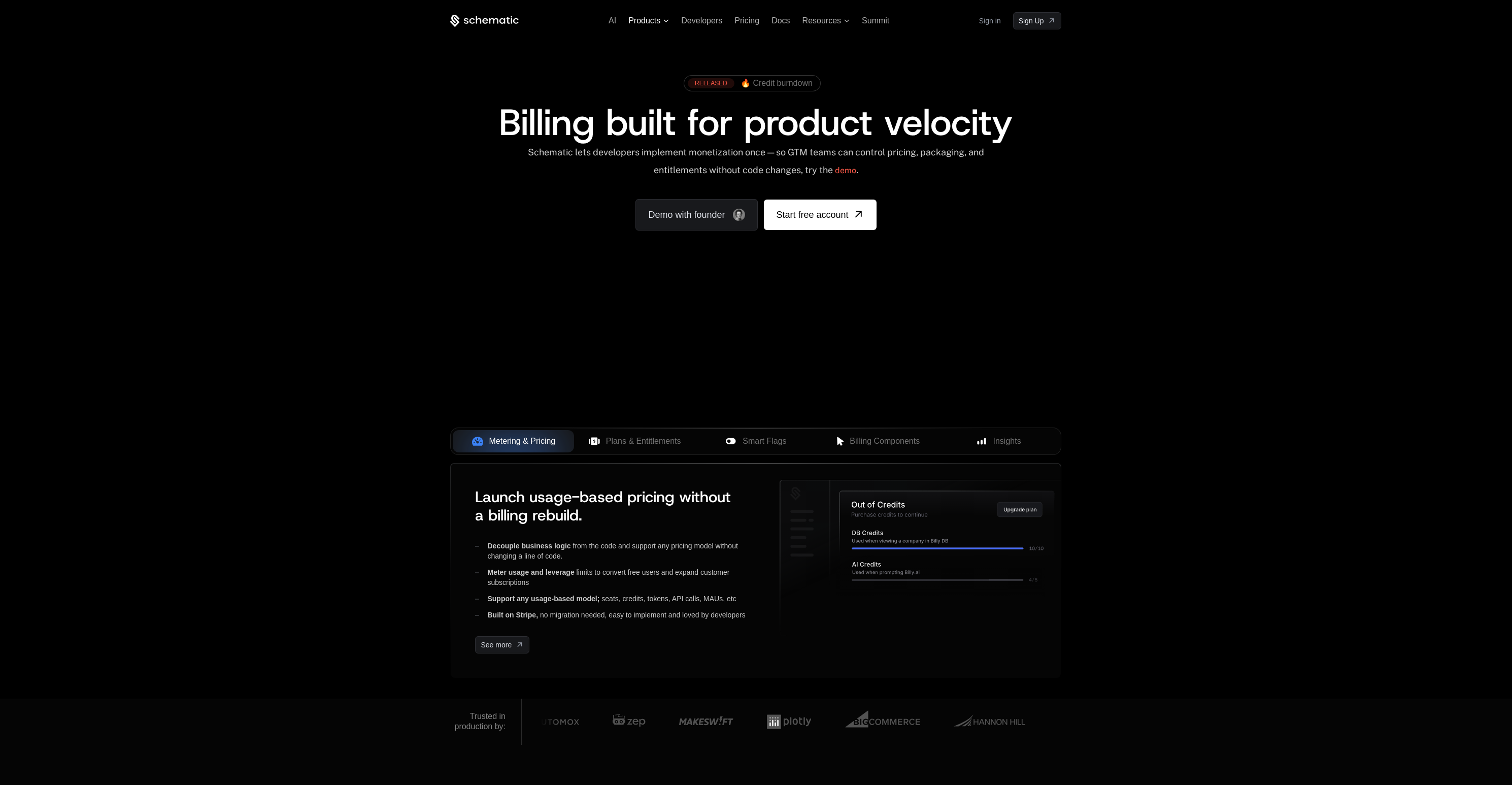
click at [633, 23] on span "Products" at bounding box center [644, 21] width 32 height 9
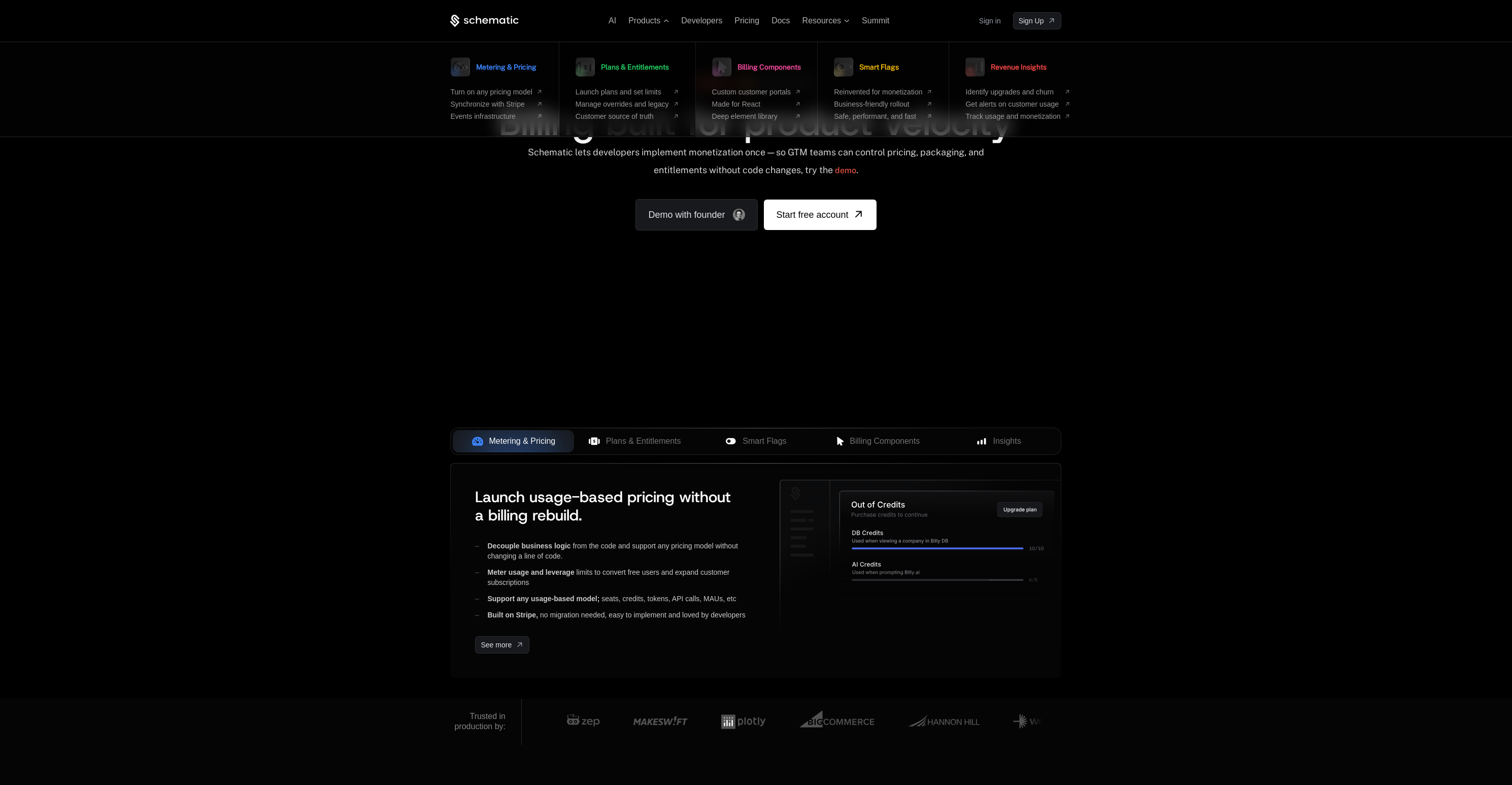
click at [696, 70] on div "Plans & Entitlements Launch plans and set limits Manage overrides and legacy Cu…" at bounding box center [627, 90] width 137 height 94
click at [648, 66] on span "Plans & Entitlements" at bounding box center [635, 66] width 68 height 7
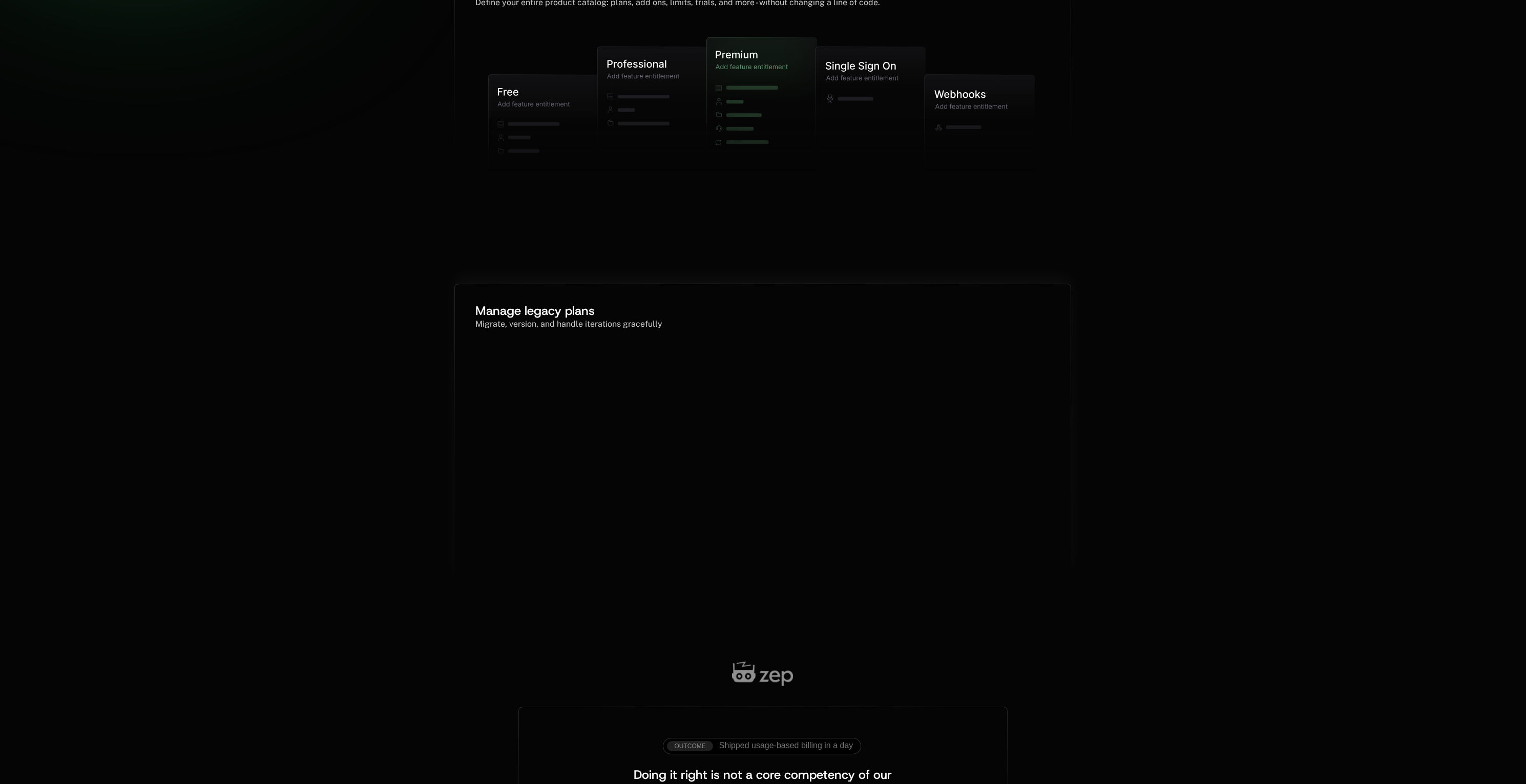
scroll to position [395, 0]
